Goal: Find specific page/section: Find specific page/section

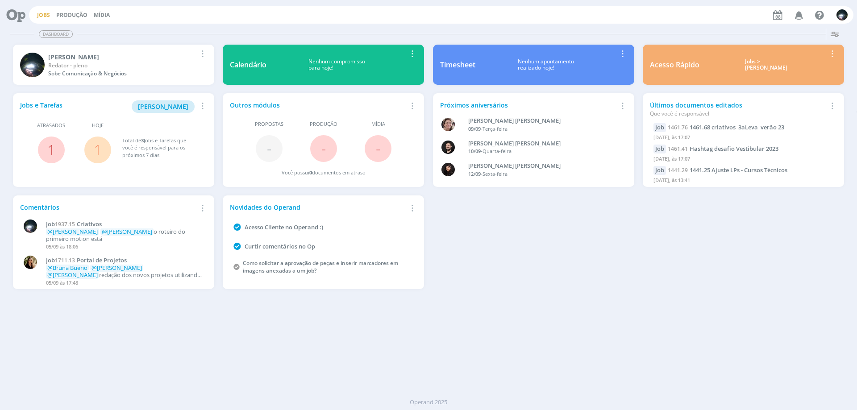
click at [39, 13] on link "Jobs" at bounding box center [43, 15] width 13 height 8
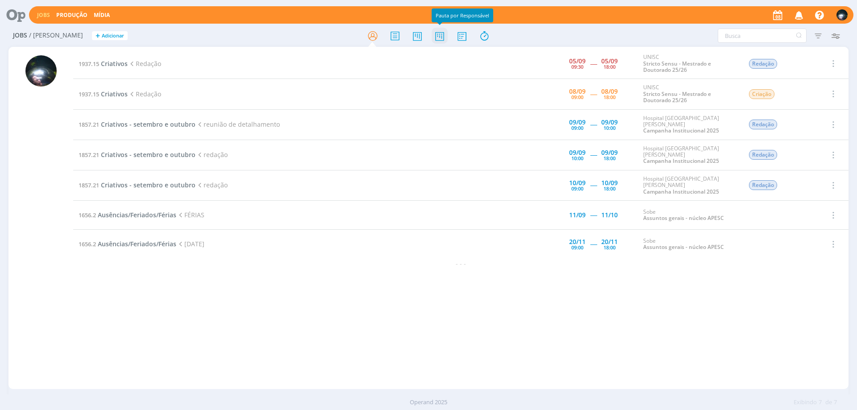
click at [440, 38] on icon at bounding box center [439, 35] width 16 height 17
